Goal: Find specific page/section: Find specific page/section

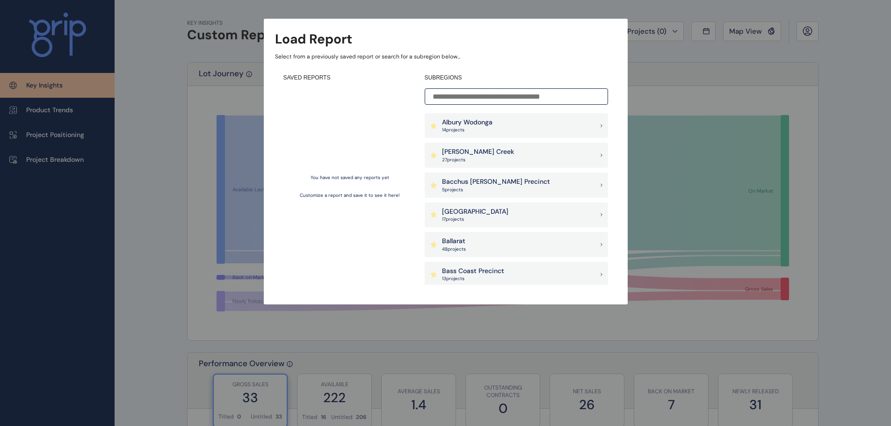
click at [450, 100] on input at bounding box center [516, 96] width 183 height 16
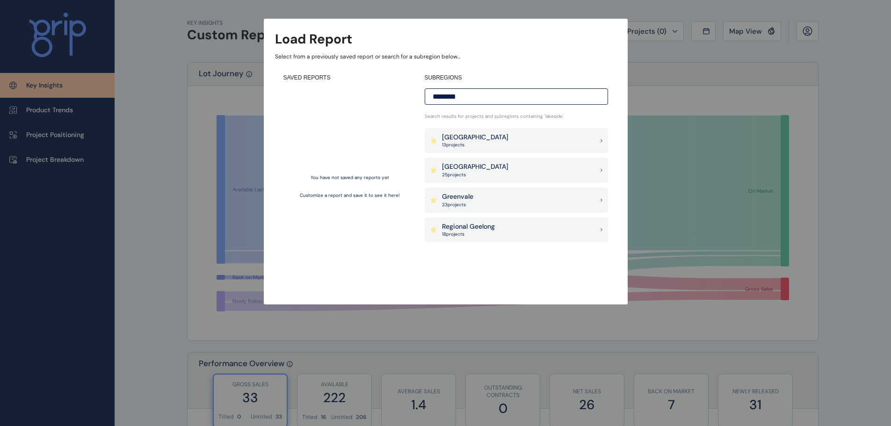
drag, startPoint x: 471, startPoint y: 91, endPoint x: 405, endPoint y: 98, distance: 66.4
click at [405, 98] on div "SAVED REPORTS You have not saved any reports yet Customize a report and save it…" at bounding box center [445, 179] width 341 height 228
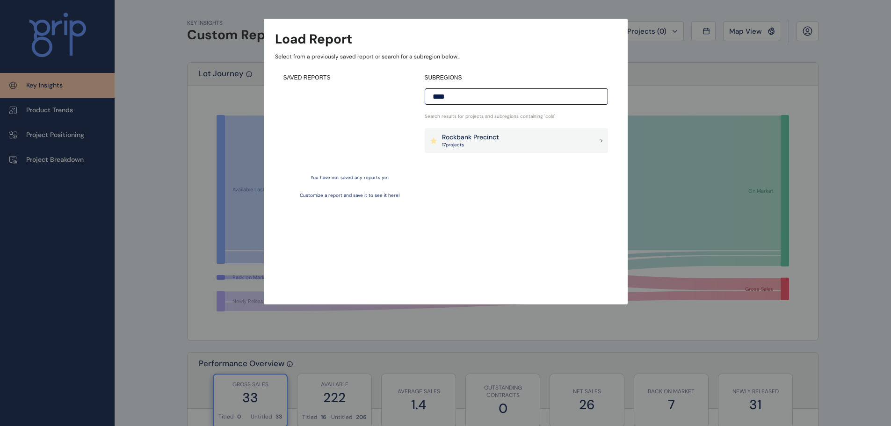
type input "*****"
drag, startPoint x: 466, startPoint y: 96, endPoint x: 393, endPoint y: 98, distance: 72.5
click at [393, 98] on div "SAVED REPORTS You have not saved any reports yet Customize a report and save it…" at bounding box center [445, 179] width 341 height 228
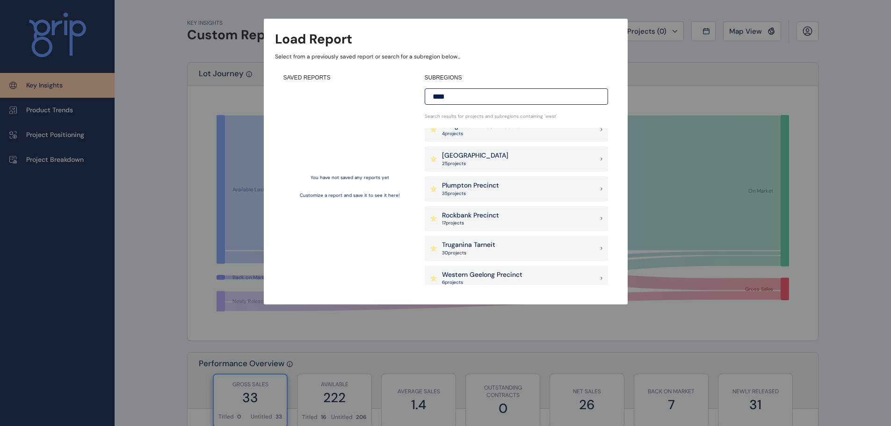
scroll to position [17, 0]
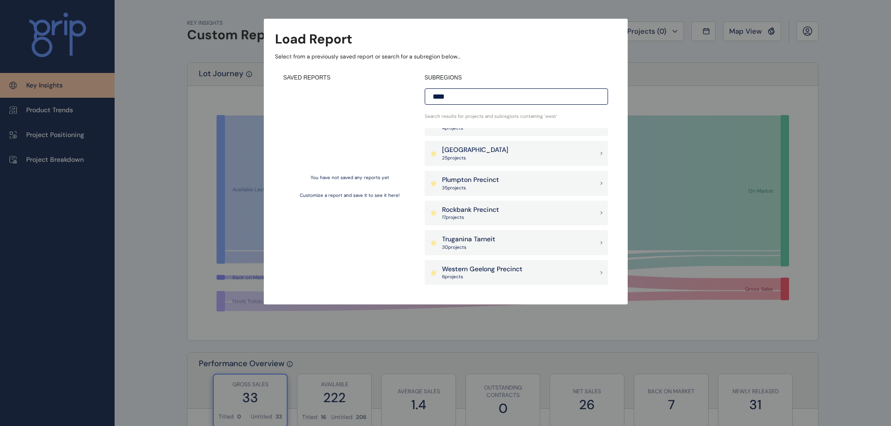
type input "****"
click at [501, 274] on p "Western Geelong Precinct" at bounding box center [482, 269] width 80 height 9
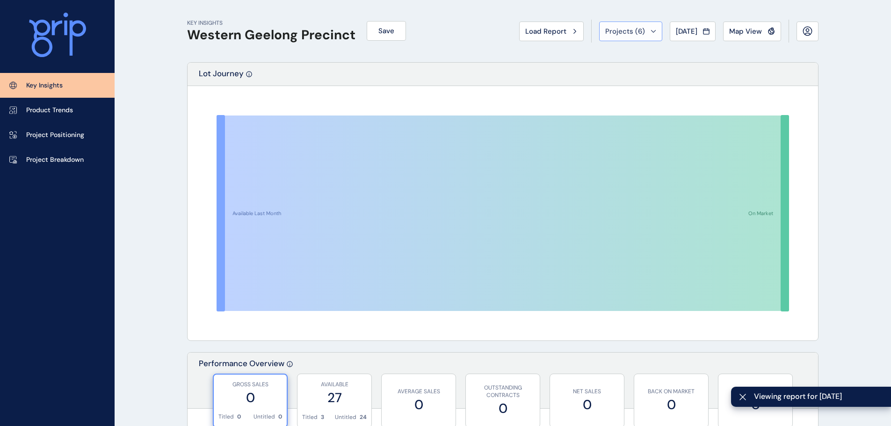
click at [620, 24] on button "Projects ( 6 )" at bounding box center [630, 32] width 63 height 20
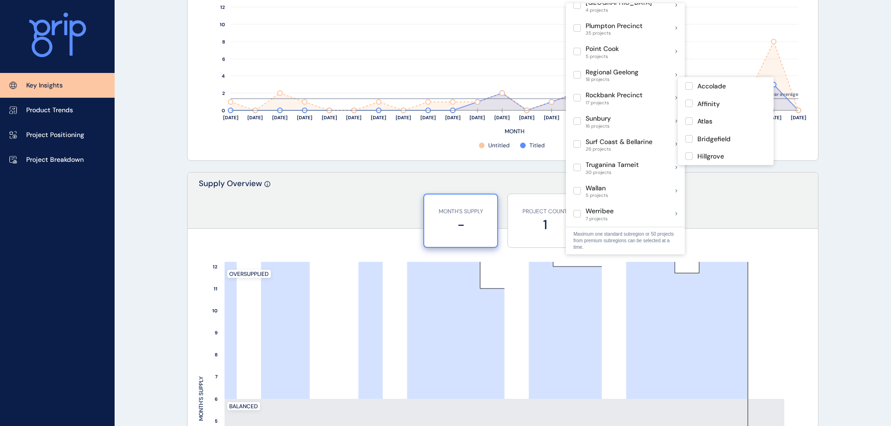
scroll to position [608, 0]
click at [63, 139] on p "Project Positioning" at bounding box center [55, 135] width 58 height 9
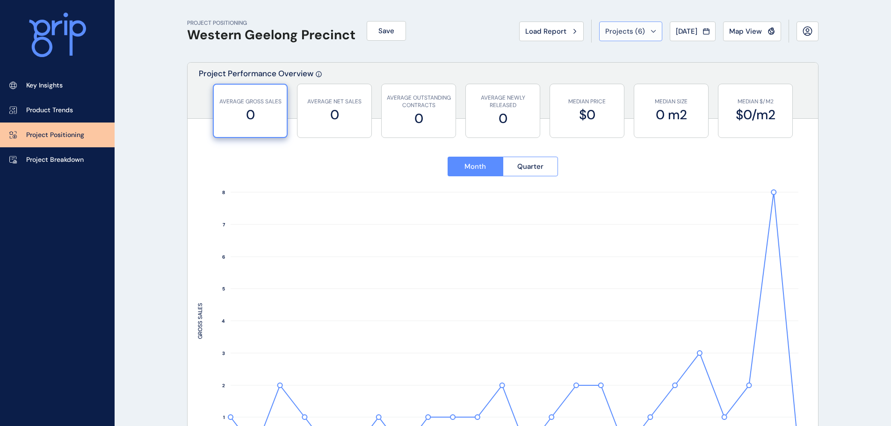
click at [642, 33] on div "Projects ( 6 )" at bounding box center [630, 31] width 51 height 9
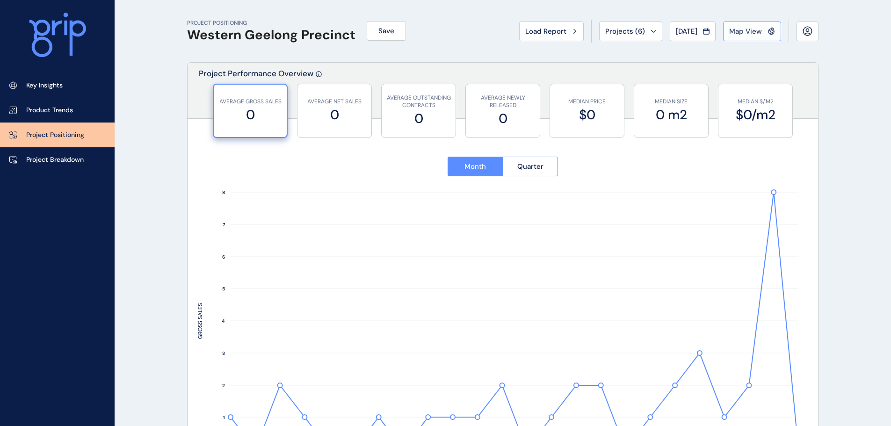
click at [755, 27] on span "Map View" at bounding box center [745, 31] width 33 height 9
type input "**********"
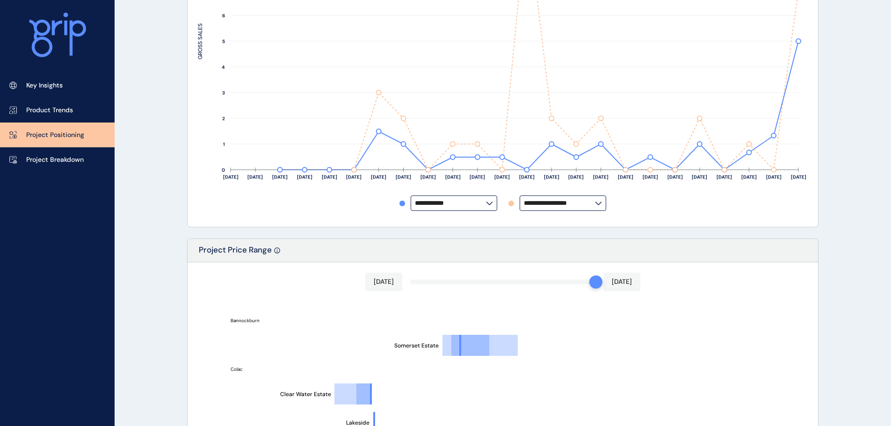
scroll to position [281, 0]
click at [596, 203] on icon at bounding box center [598, 203] width 7 height 4
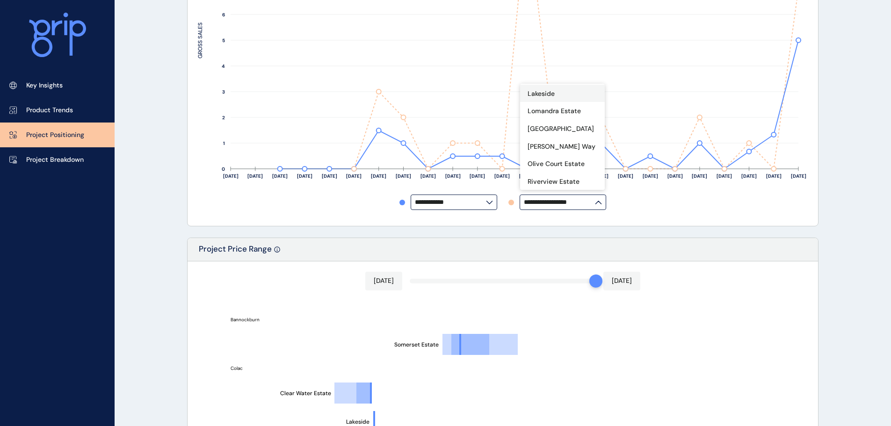
click at [555, 102] on div "Lakeside" at bounding box center [562, 94] width 85 height 18
type input "********"
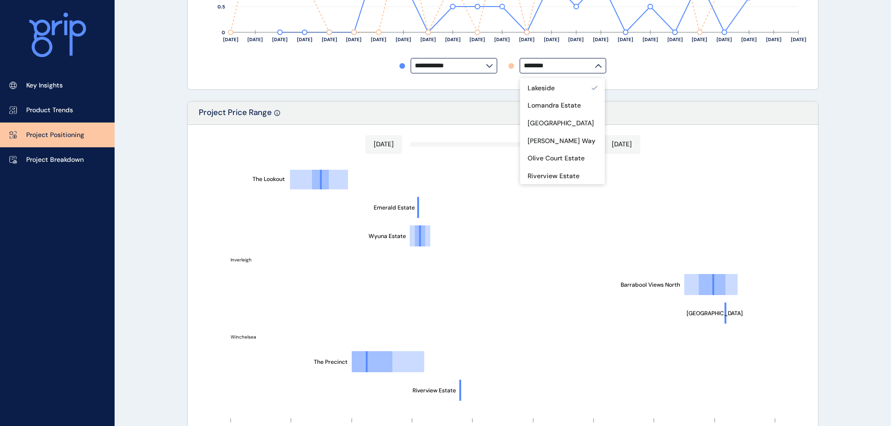
scroll to position [392, 0]
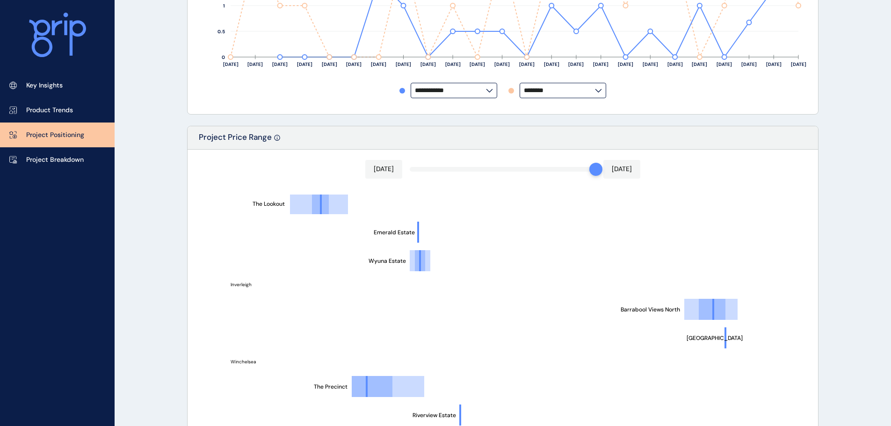
click at [599, 91] on icon at bounding box center [598, 91] width 7 height 4
click at [595, 91] on input "********" at bounding box center [559, 90] width 71 height 7
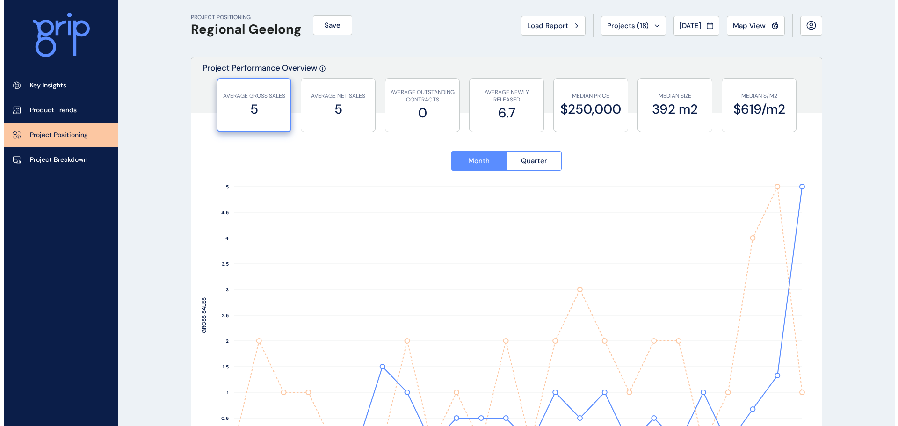
scroll to position [0, 0]
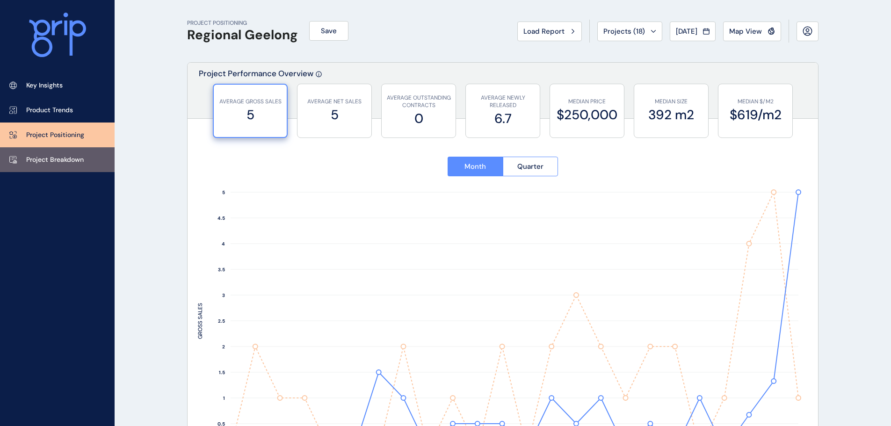
click at [73, 159] on p "Project Breakdown" at bounding box center [55, 159] width 58 height 9
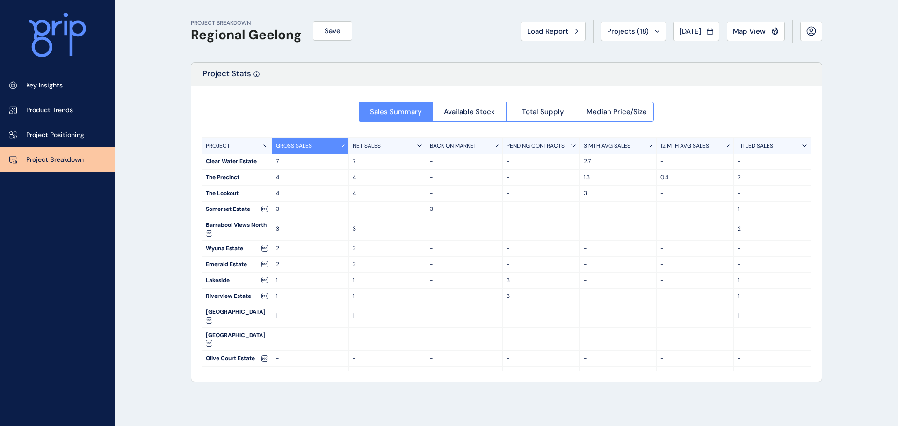
click at [254, 281] on div "Lakeside" at bounding box center [237, 280] width 70 height 15
click at [507, 281] on p "3" at bounding box center [541, 280] width 69 height 8
click at [504, 283] on div "3" at bounding box center [541, 280] width 77 height 15
click at [509, 277] on p "3" at bounding box center [541, 280] width 69 height 8
click at [572, 144] on div "PENDING CONTRACTS" at bounding box center [541, 146] width 77 height 16
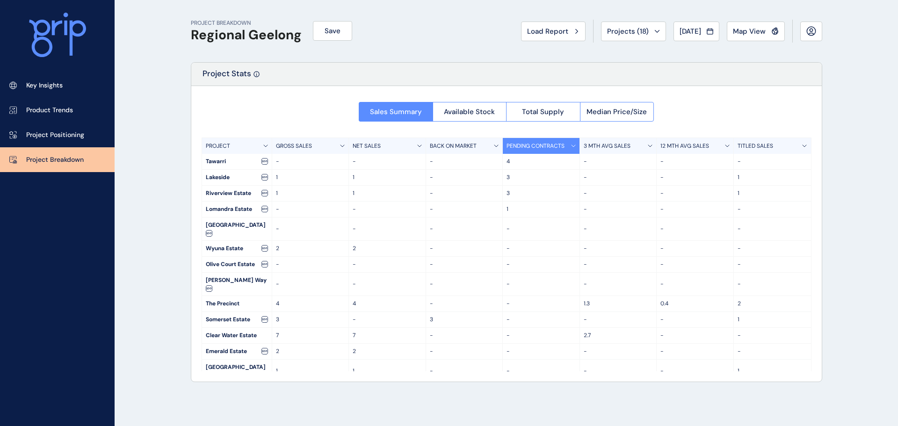
click at [572, 144] on div "PENDING CONTRACTS" at bounding box center [541, 146] width 77 height 16
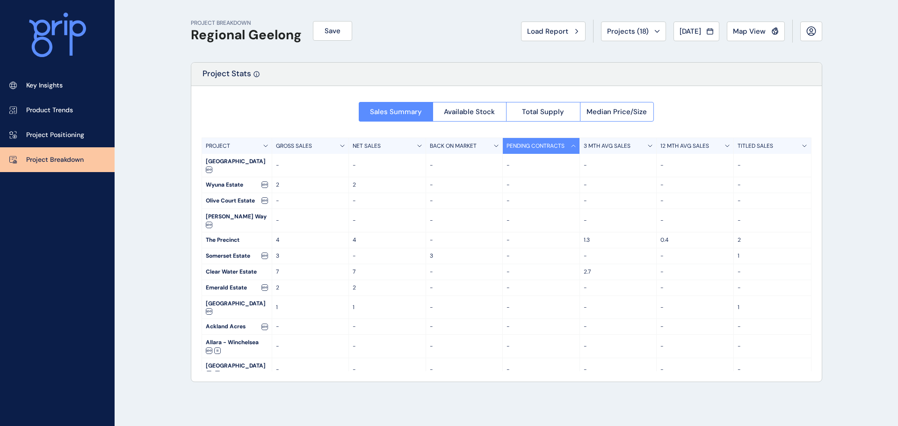
click at [572, 144] on div "PENDING CONTRACTS" at bounding box center [541, 146] width 77 height 16
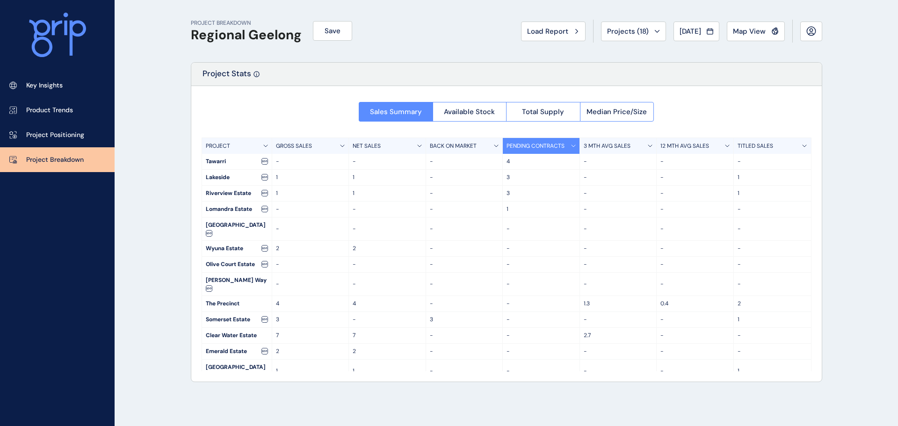
click at [511, 175] on p "3" at bounding box center [541, 178] width 69 height 8
click at [698, 32] on span "Jul 2025" at bounding box center [691, 31] width 22 height 9
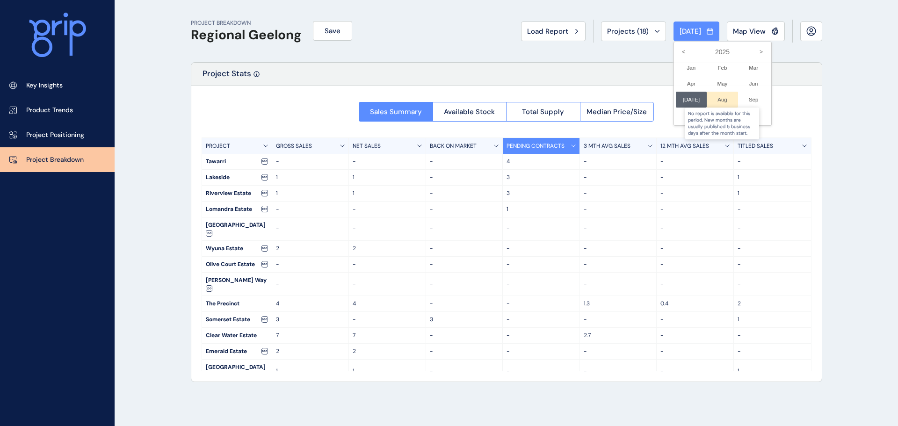
click at [715, 98] on div at bounding box center [722, 100] width 31 height 16
click at [648, 53] on div at bounding box center [449, 213] width 898 height 426
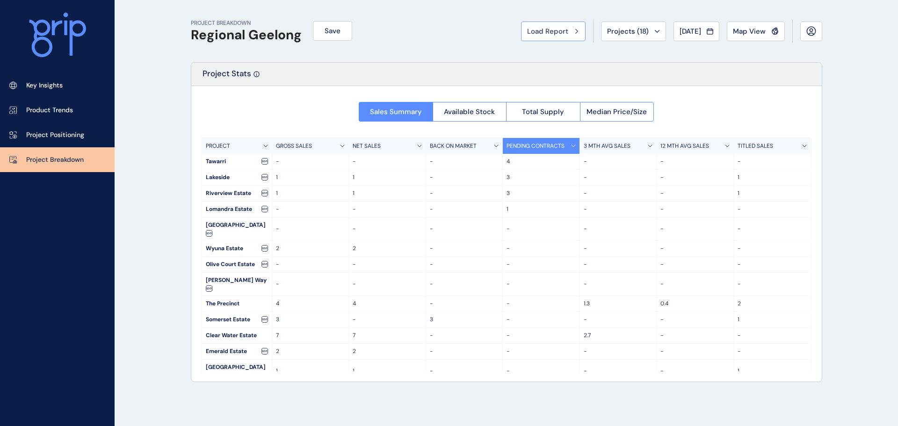
click at [555, 28] on span "Load Report" at bounding box center [547, 31] width 41 height 9
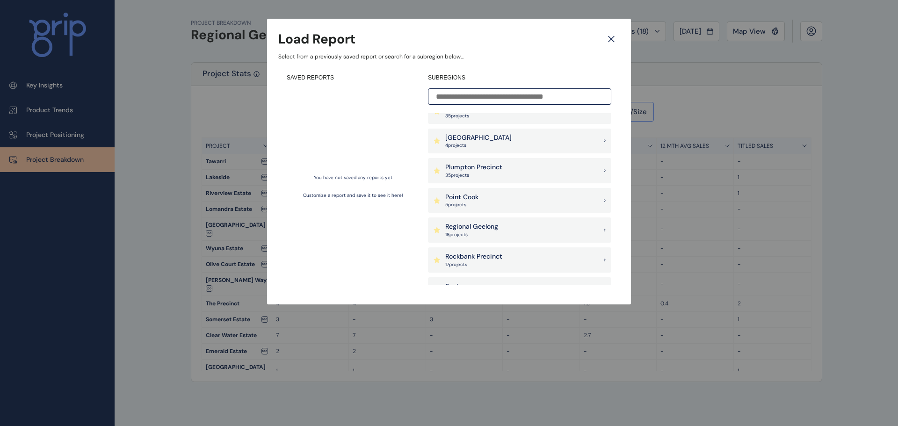
scroll to position [748, 0]
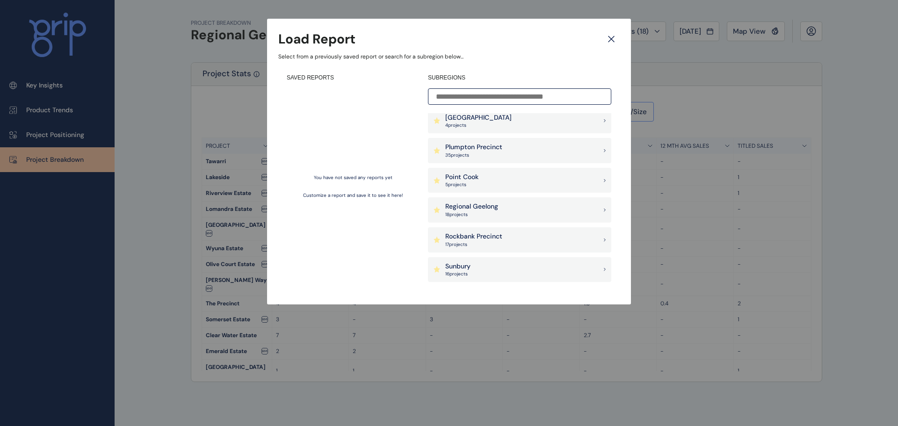
click at [492, 219] on div "Regional Geelong 18 project s" at bounding box center [519, 209] width 183 height 25
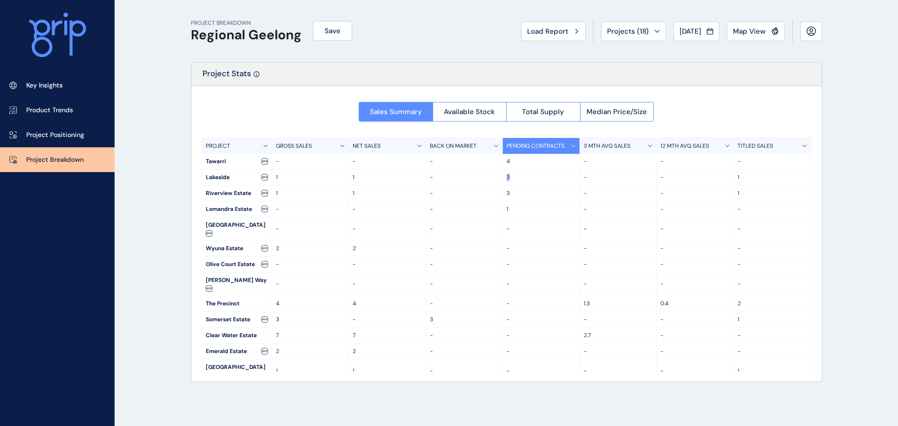
drag, startPoint x: 511, startPoint y: 179, endPoint x: 505, endPoint y: 177, distance: 6.4
click at [507, 177] on p "3" at bounding box center [541, 178] width 69 height 8
click at [514, 175] on p "3" at bounding box center [541, 178] width 69 height 8
click at [507, 176] on p "3" at bounding box center [541, 178] width 69 height 8
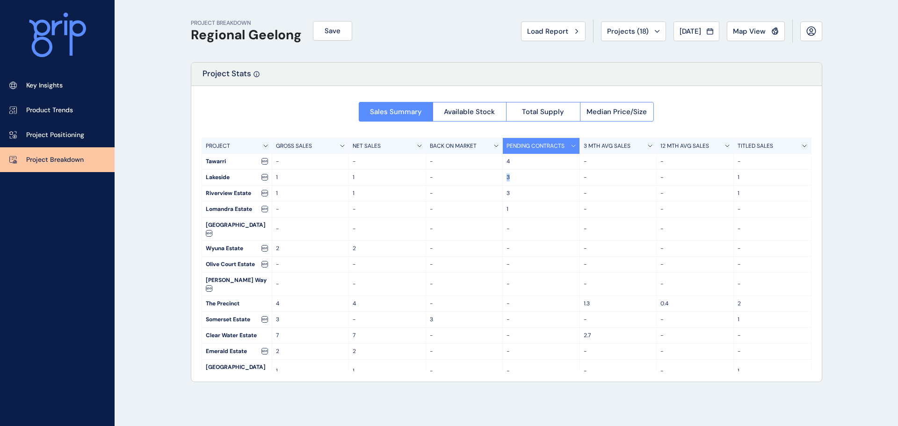
click at [508, 178] on p "3" at bounding box center [541, 178] width 69 height 8
click at [512, 178] on p "3" at bounding box center [541, 178] width 69 height 8
